Goal: Find specific page/section: Find specific page/section

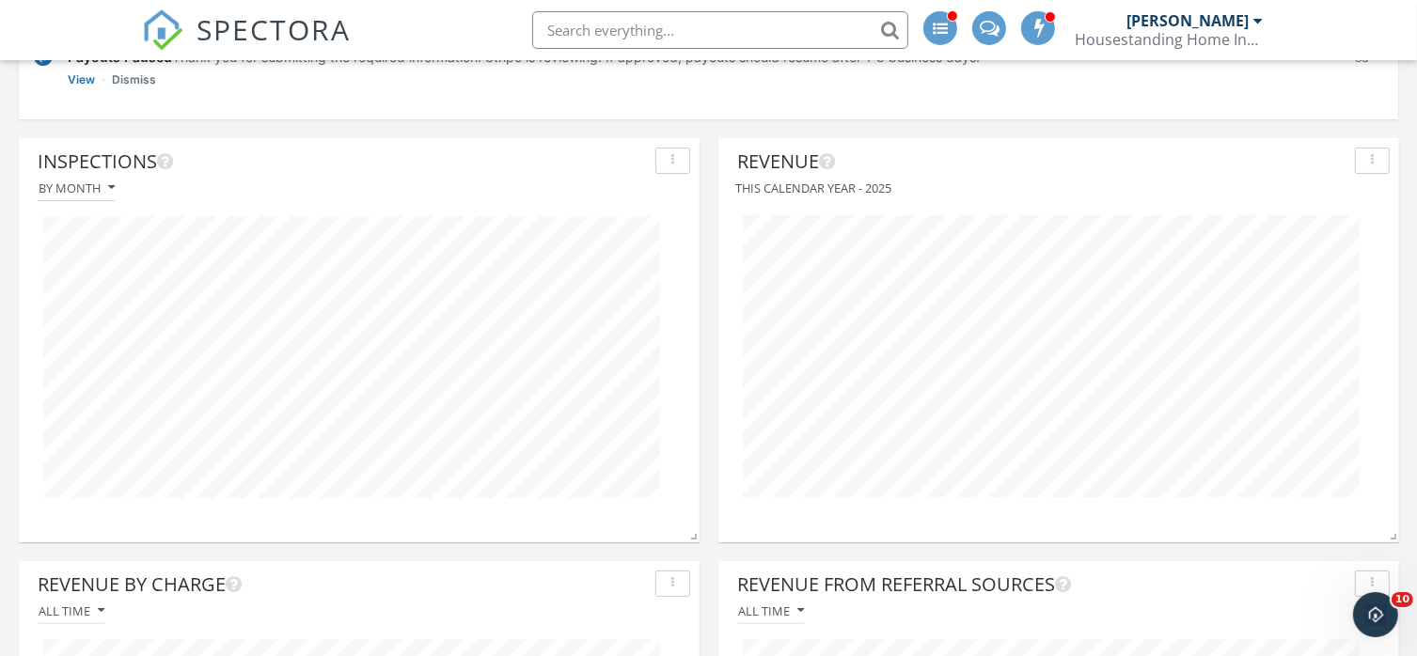
click at [1375, 159] on div "button" at bounding box center [1372, 160] width 18 height 13
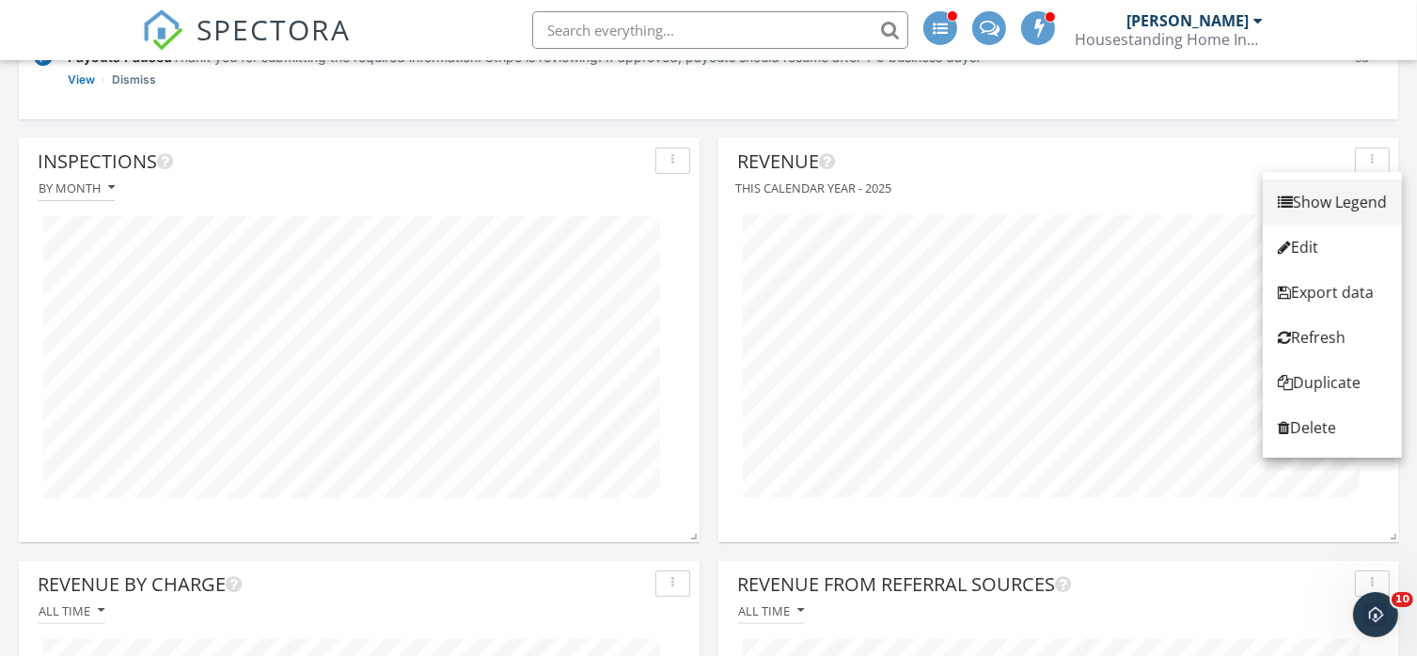
click at [1306, 197] on div "Show Legend" at bounding box center [1332, 202] width 109 height 23
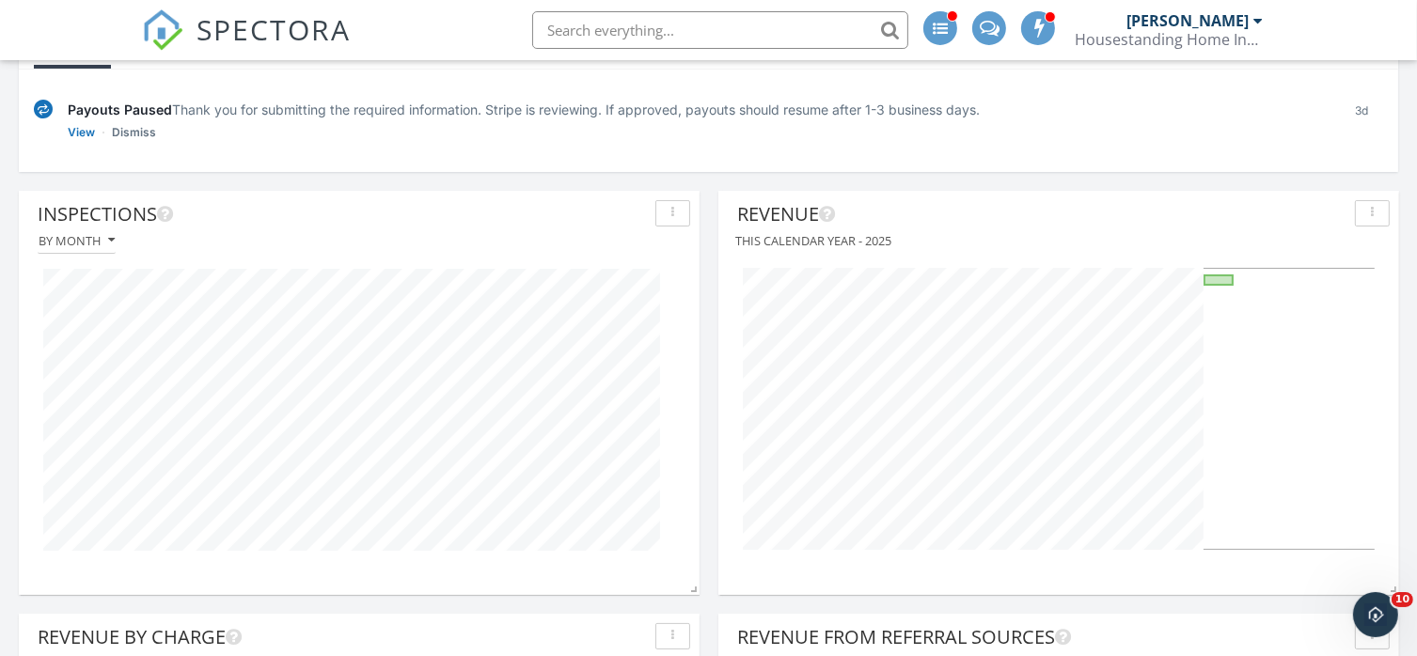
scroll to position [208, 0]
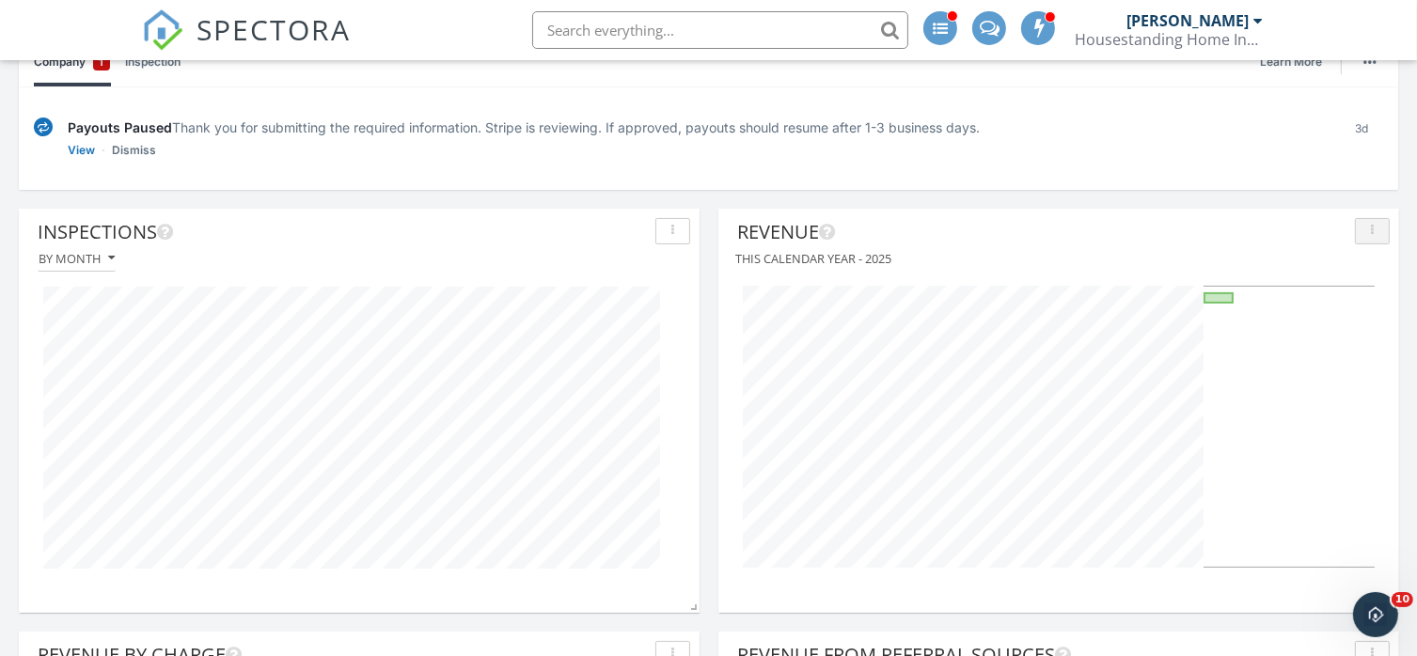
click at [1373, 226] on icon "button" at bounding box center [1372, 231] width 3 height 13
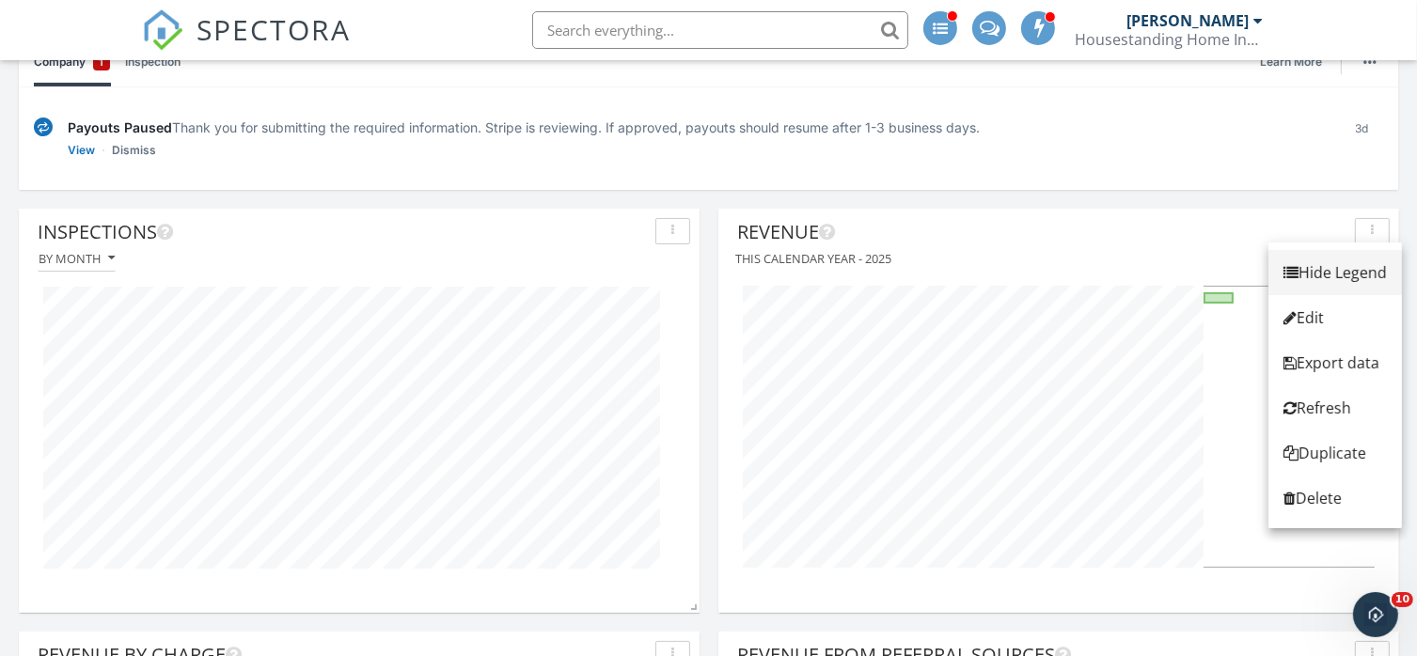
click at [1353, 274] on div "Hide Legend" at bounding box center [1334, 272] width 103 height 23
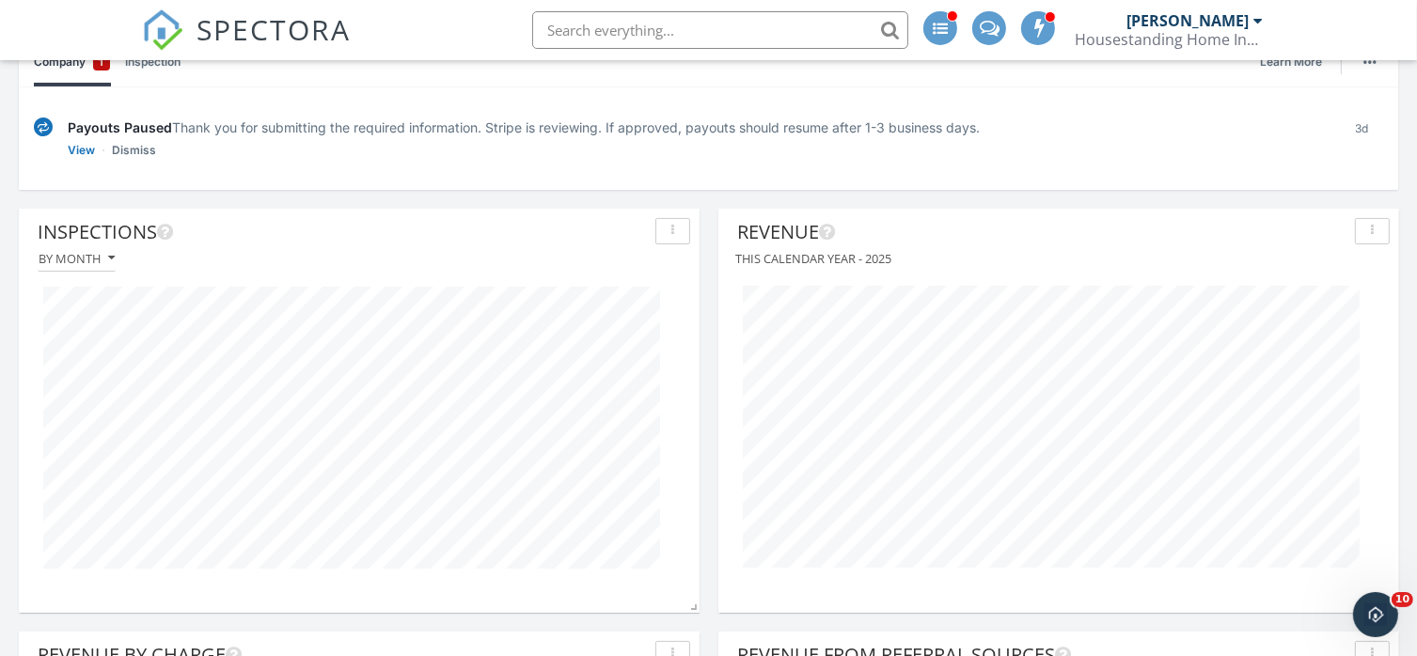
scroll to position [403, 681]
click at [1379, 234] on div "button" at bounding box center [1372, 231] width 18 height 13
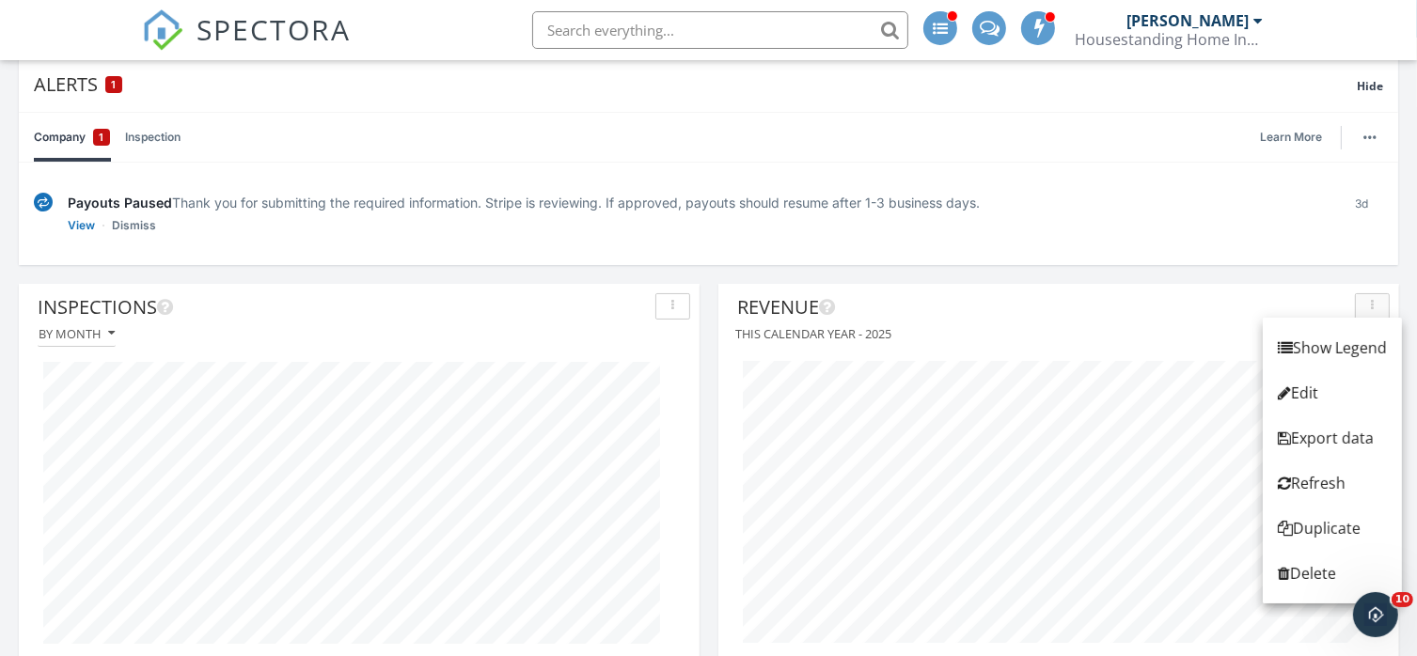
scroll to position [128, 0]
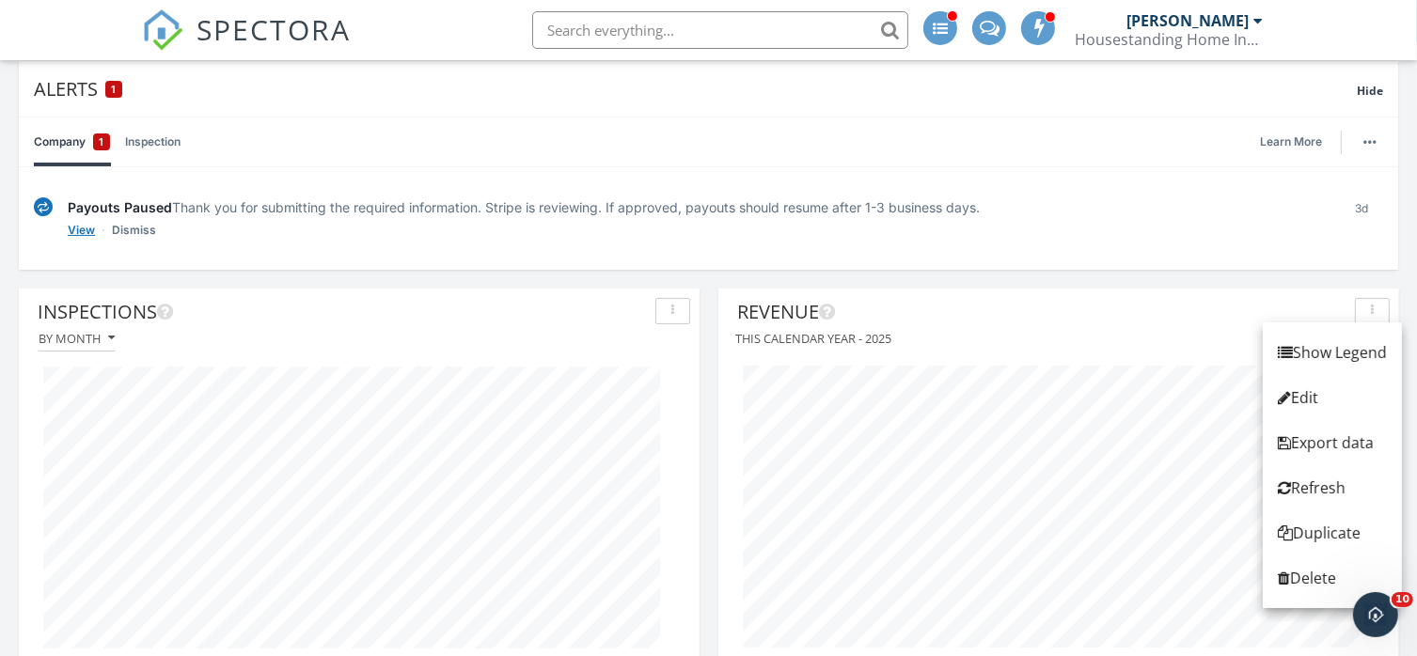
click at [78, 228] on link "View" at bounding box center [81, 230] width 27 height 19
